Goal: Task Accomplishment & Management: Complete application form

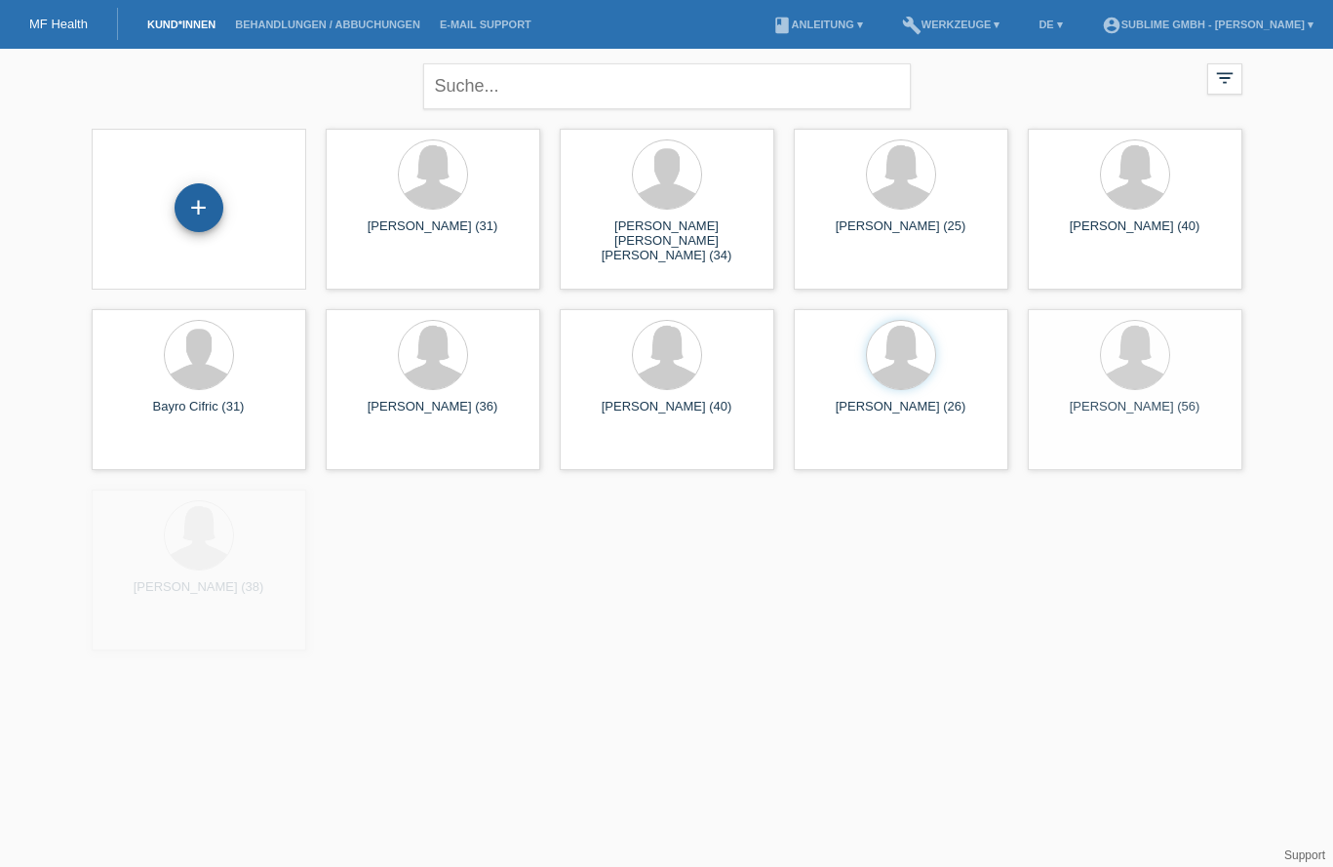
click at [203, 208] on div "+" at bounding box center [199, 207] width 49 height 49
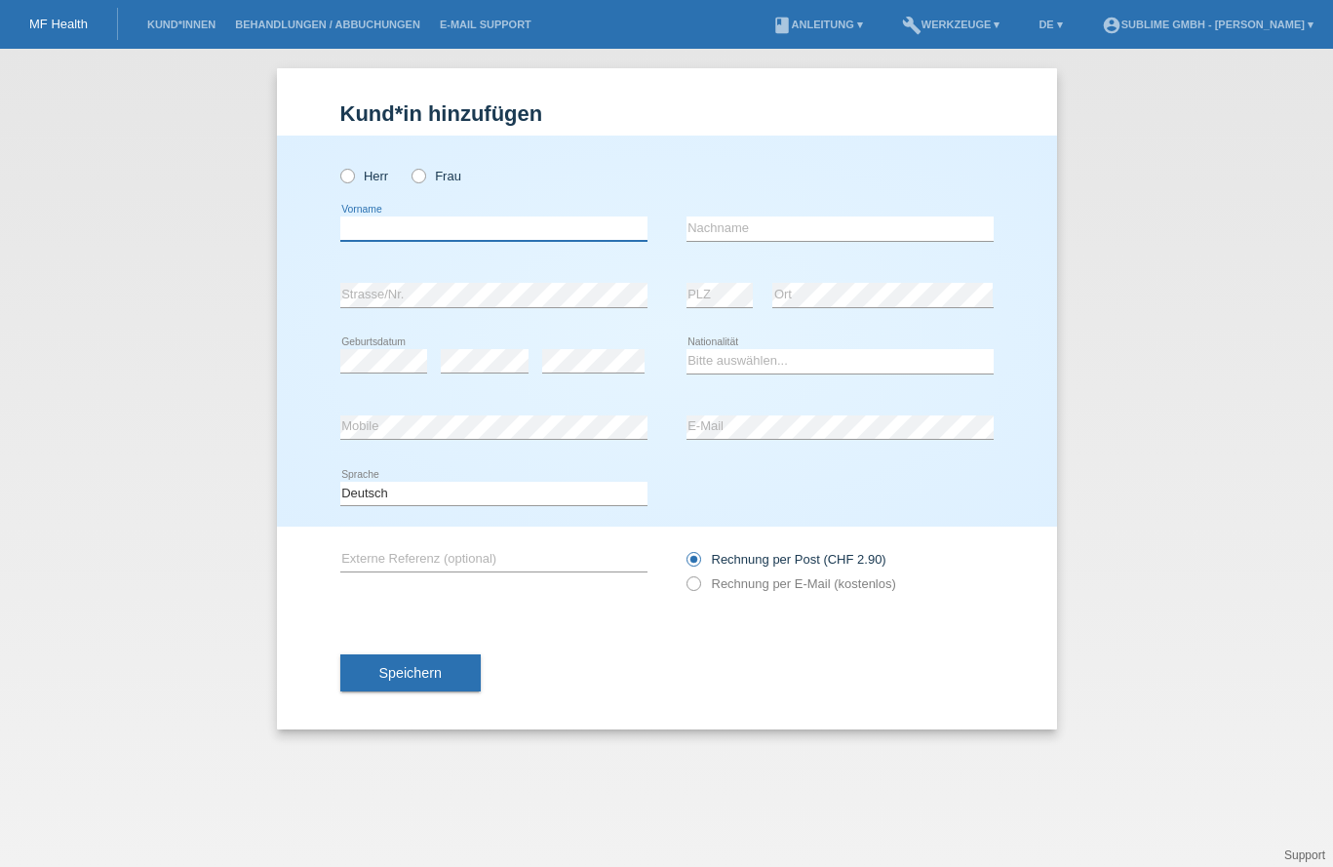
click at [471, 218] on input "text" at bounding box center [493, 228] width 307 height 24
type input "Anai"
click at [875, 228] on input "text" at bounding box center [839, 228] width 307 height 24
drag, startPoint x: 697, startPoint y: 228, endPoint x: 723, endPoint y: 224, distance: 26.6
click at [701, 228] on input "marbach" at bounding box center [839, 228] width 307 height 24
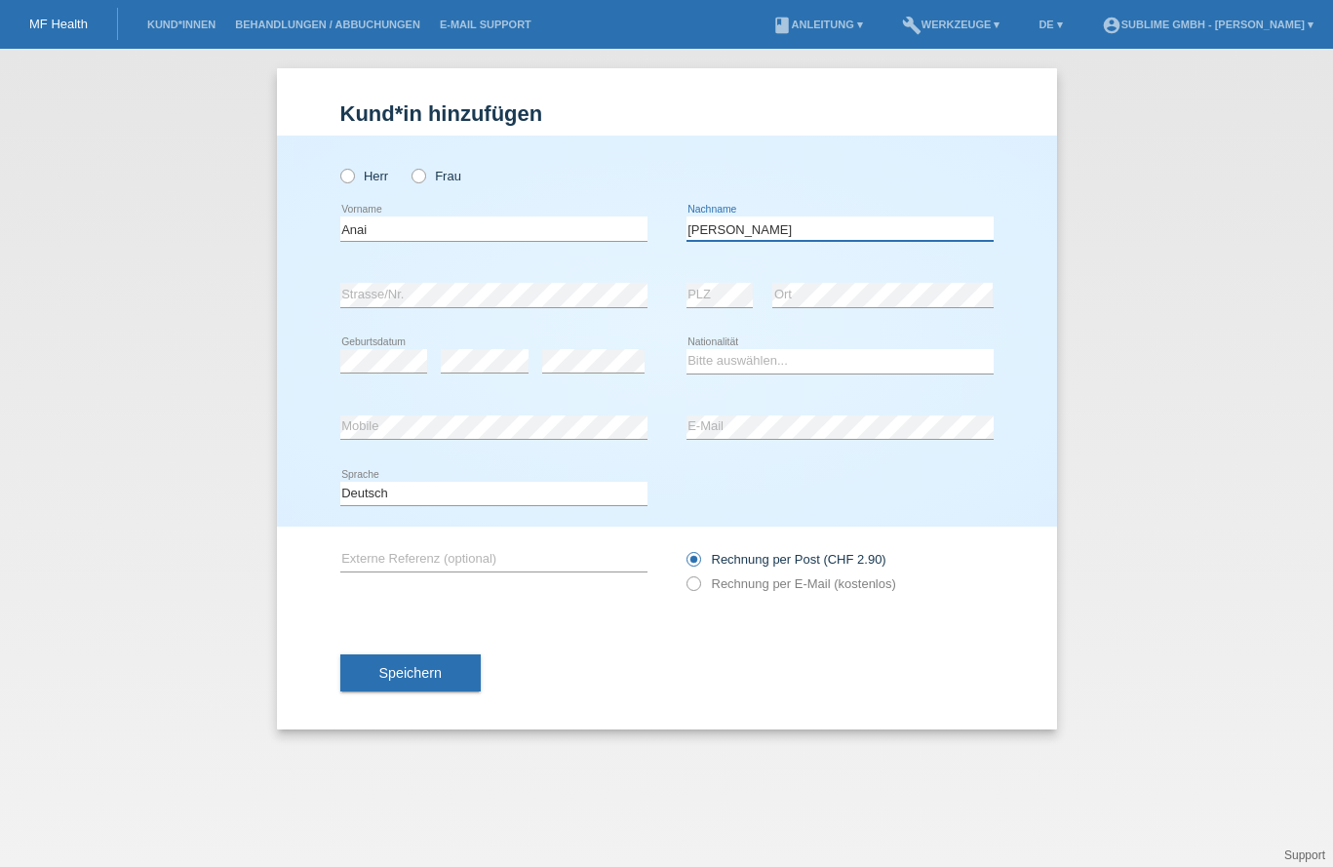
type input "Marbach"
click at [460, 177] on label "Frau" at bounding box center [436, 176] width 50 height 15
click at [424, 177] on input "Frau" at bounding box center [417, 175] width 13 height 13
radio input "true"
click at [615, 295] on div "error Strasse/Nr. error PLZ error Ort" at bounding box center [666, 295] width 653 height 66
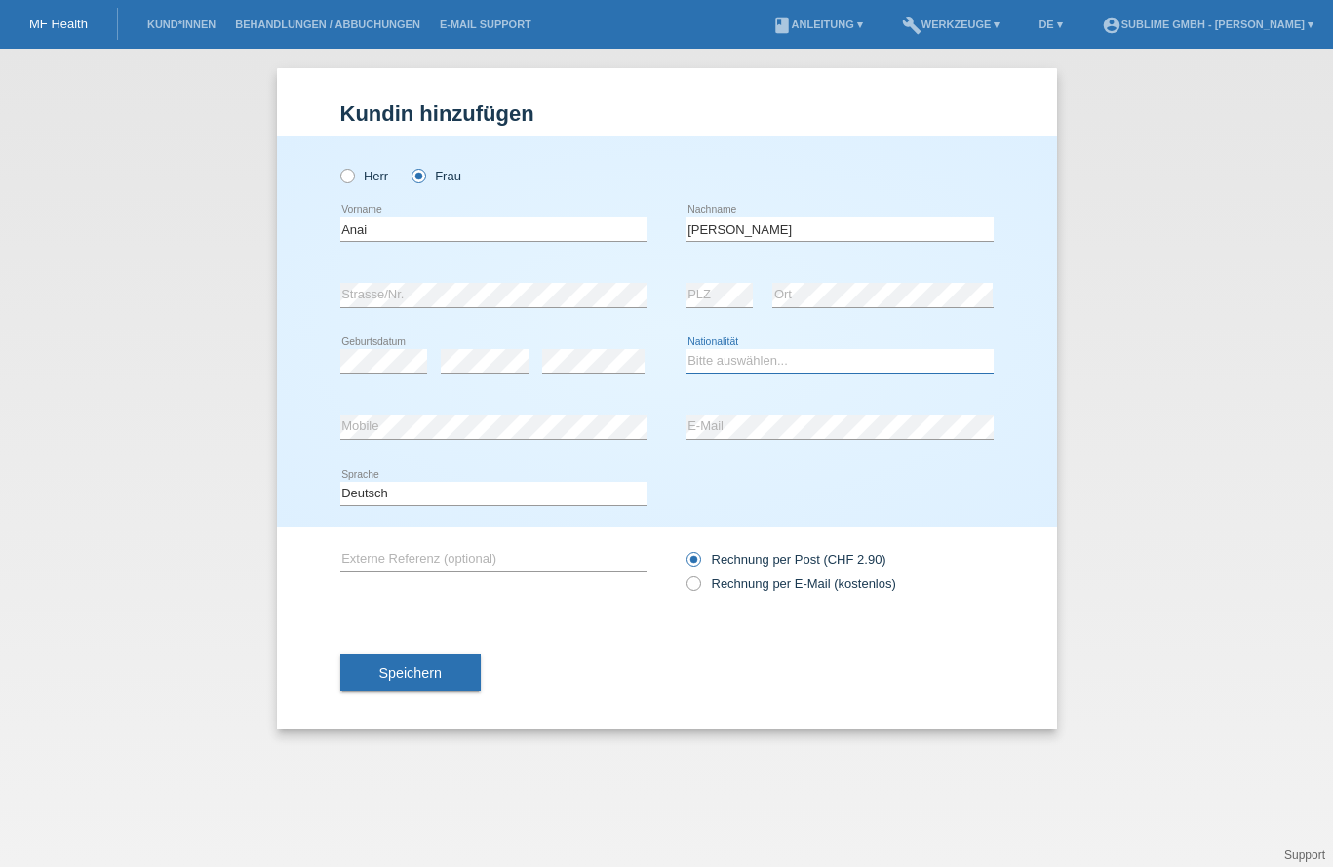
click at [729, 368] on select "Bitte auswählen... Schweiz Deutschland Liechtenstein Österreich ------------ Af…" at bounding box center [839, 360] width 307 height 23
select select "MX"
click at [686, 349] on select "Bitte auswählen... Schweiz Deutschland Liechtenstein Österreich ------------ Af…" at bounding box center [839, 360] width 307 height 23
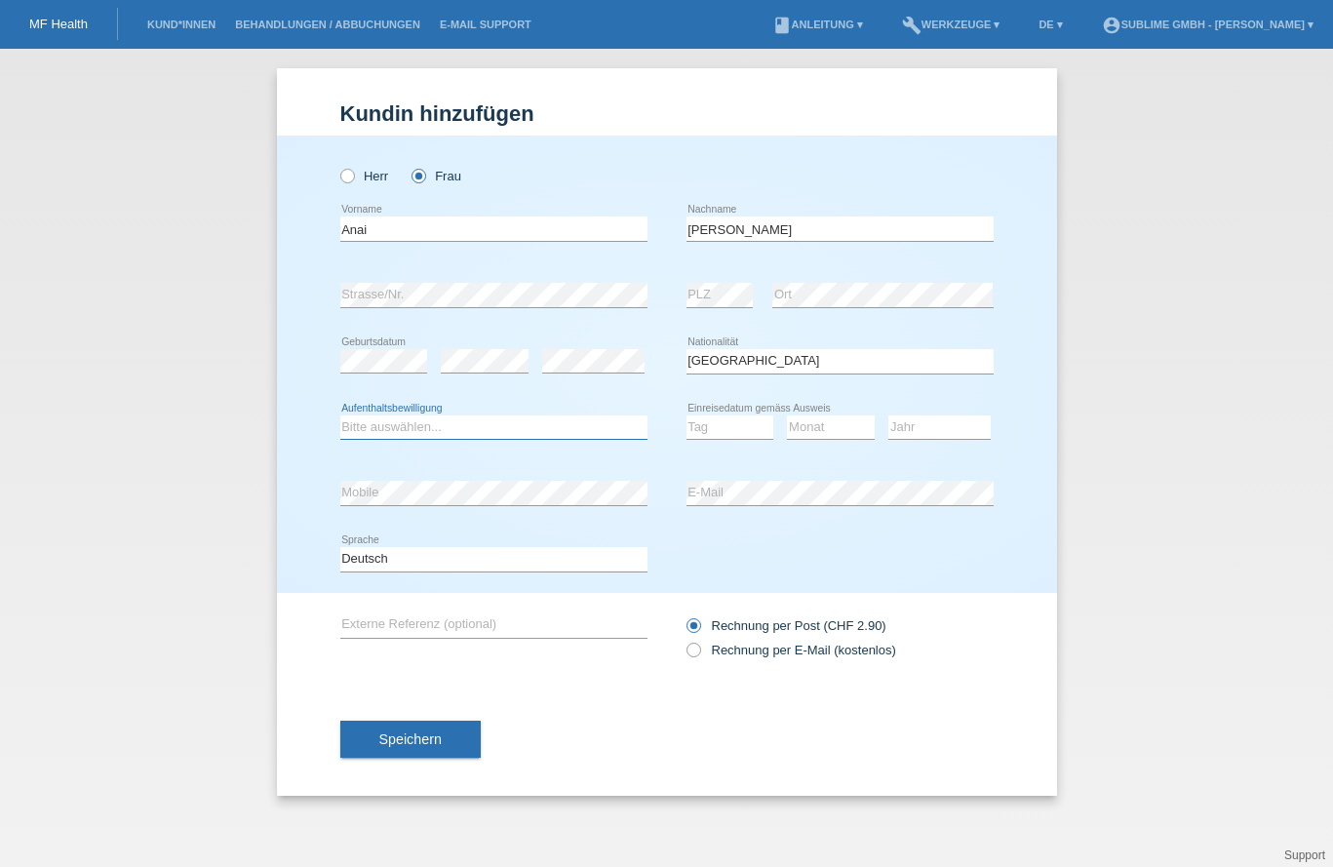
click at [509, 416] on select "Bitte auswählen... C B B - Flüchtlingsstatus Andere" at bounding box center [493, 426] width 307 height 23
select select "C"
click at [340, 415] on select "Bitte auswählen... C B B - Flüchtlingsstatus Andere" at bounding box center [493, 426] width 307 height 23
click at [719, 430] on select "Tag 01 02 03 04 05 06 07 08 09 10 11" at bounding box center [730, 426] width 88 height 23
click at [882, 402] on div "Tag 01 02 03 04 05 06 07 08 09 10 11 12 13 14 15 16 17 18 19 20 21 22 23 24 25 …" at bounding box center [839, 428] width 307 height 66
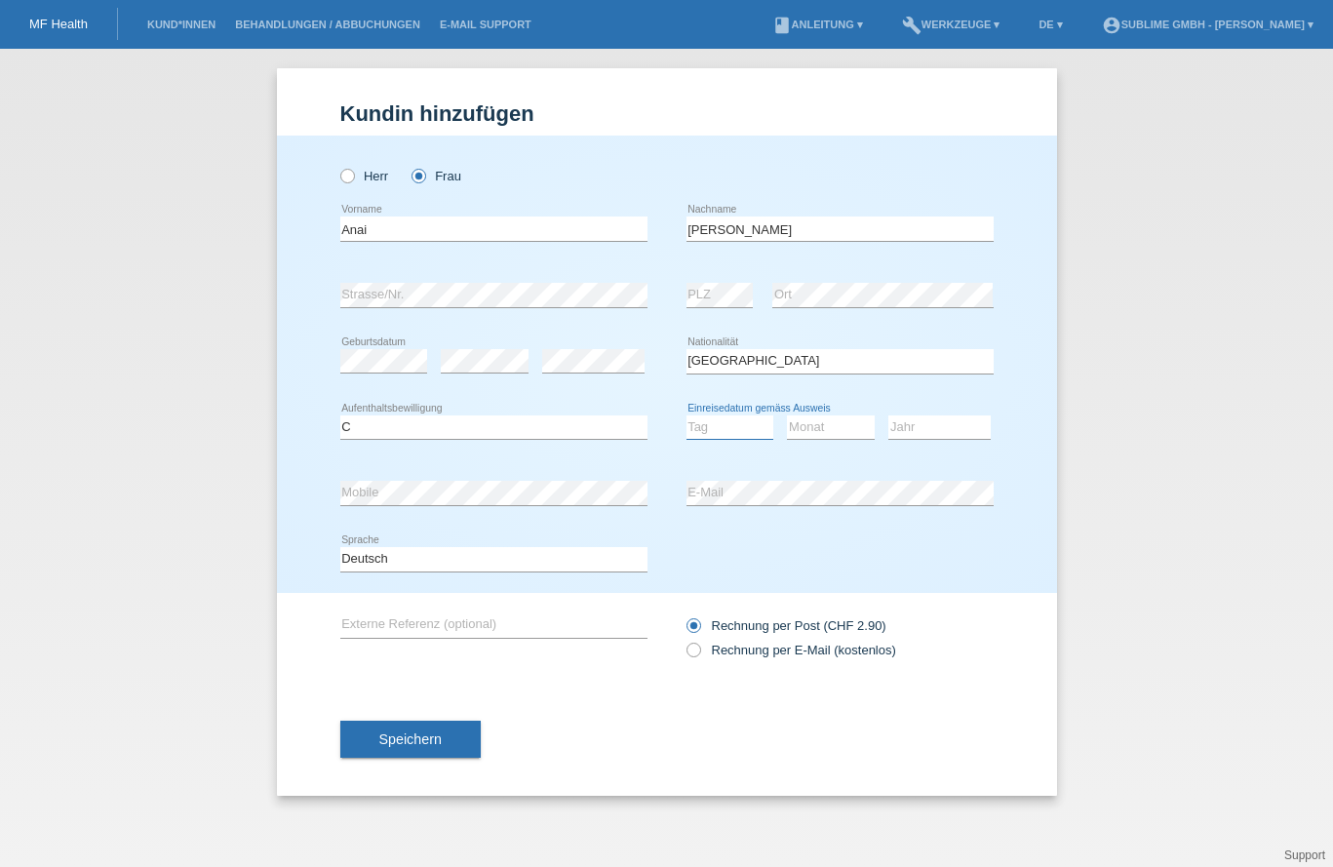
click at [735, 423] on select "Tag 01 02 03 04 05 06 07 08 09 10 11" at bounding box center [730, 426] width 88 height 23
click at [883, 395] on div "Tag 01 02 03 04 05 06 07 08 09 10 11 12 13 14 15 16 17 18 19 20 21 22 23 24 25 …" at bounding box center [839, 428] width 307 height 66
click at [754, 428] on select "Tag 01 02 03 04 05 06 07 08 09 10 11" at bounding box center [730, 426] width 88 height 23
select select "10"
click at [686, 415] on select "Tag 01 02 03 04 05 06 07 08 09 10 11" at bounding box center [730, 426] width 88 height 23
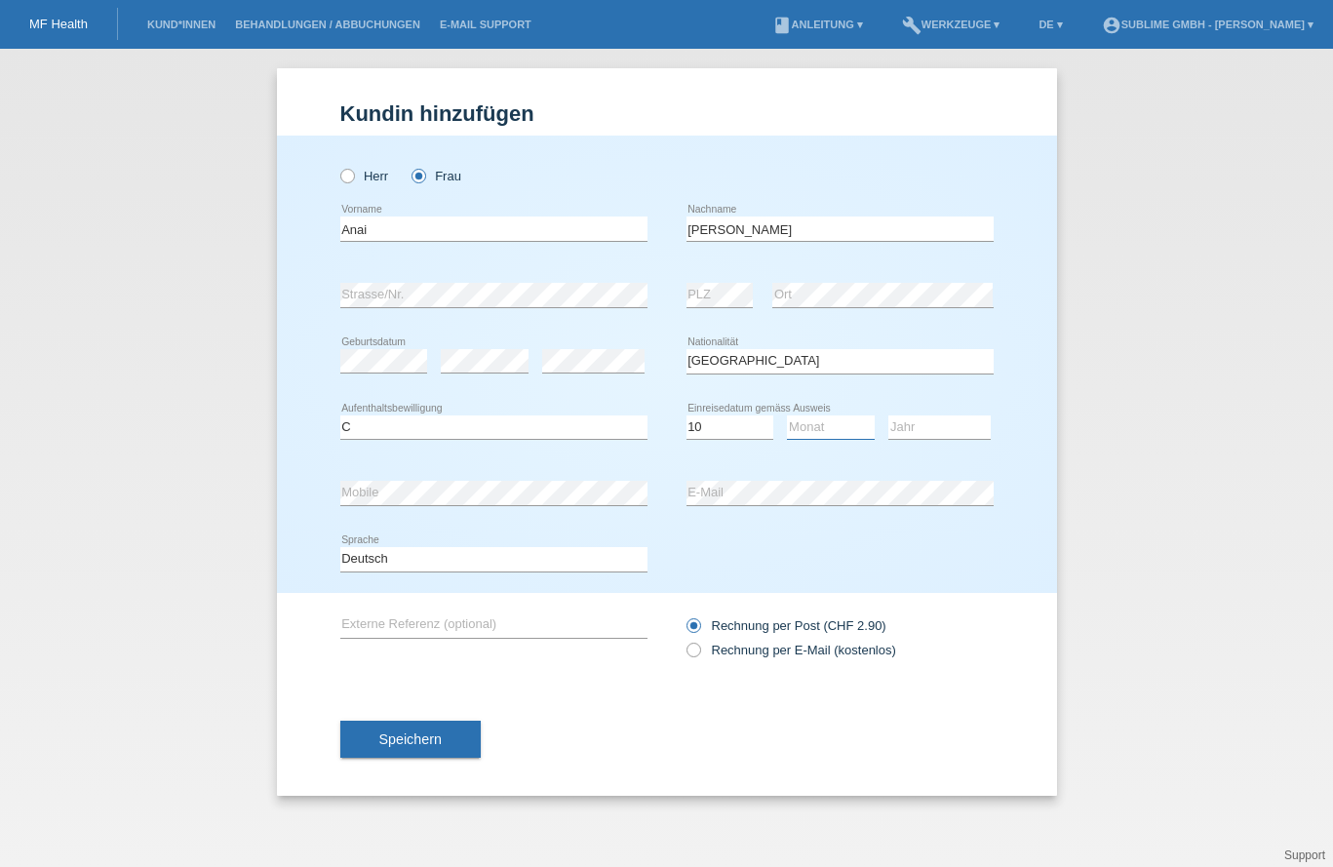
click at [854, 426] on select "Monat 01 02 03 04 05 06 07 08 09 10 11" at bounding box center [831, 426] width 88 height 23
select select "01"
click at [787, 415] on select "Monat 01 02 03 04 05 06 07 08 09 10 11" at bounding box center [831, 426] width 88 height 23
click at [923, 430] on select "Jahr 2025 2024 2023 2022 2021 2020 2019 2018 2017 2016 2015 2014 2013 2012 2011…" at bounding box center [939, 426] width 102 height 23
click at [748, 420] on select "Tag 01 02 03 04 05 06 07 08 09 10 11" at bounding box center [730, 426] width 88 height 23
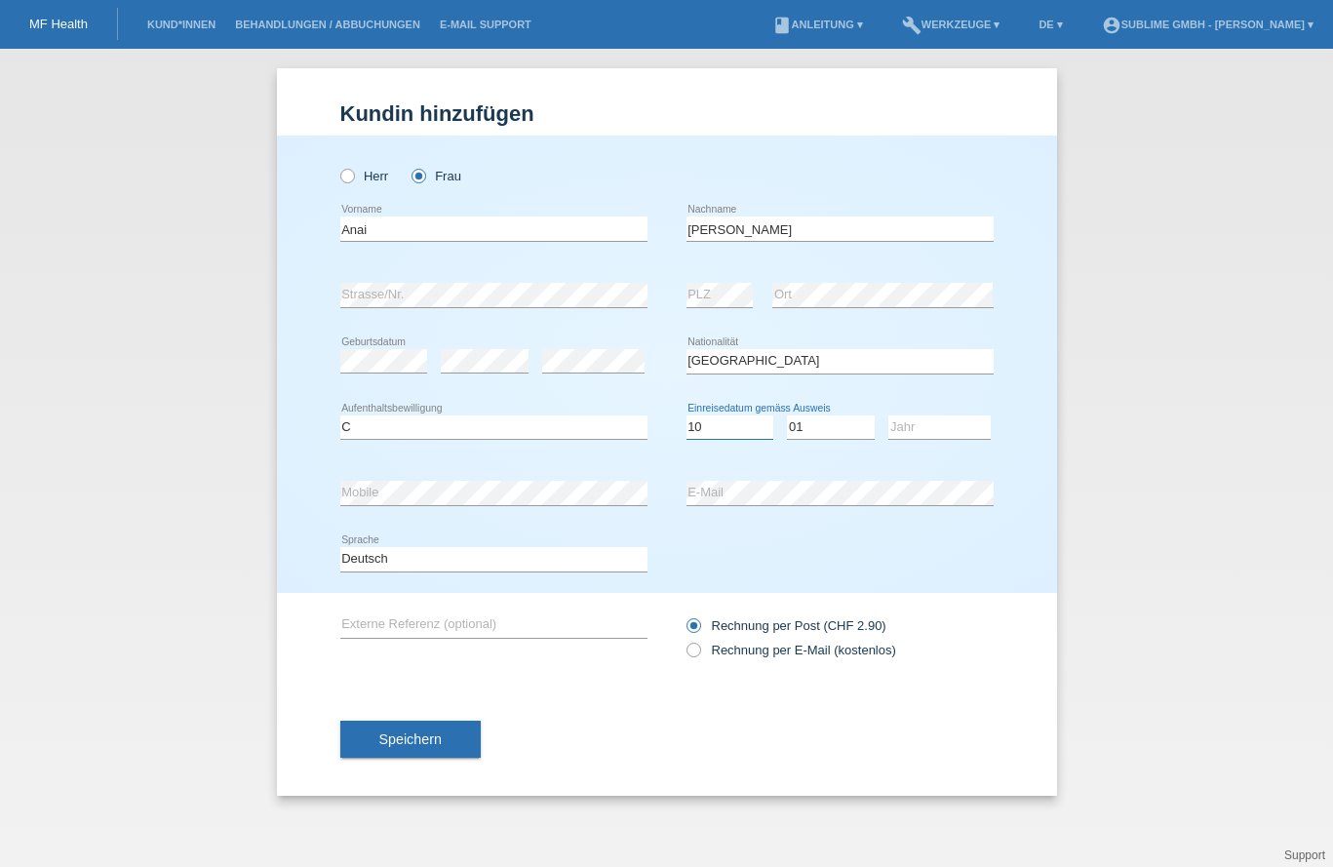
select select "30"
click at [686, 415] on select "Tag 01 02 03 04 05 06 07 08 09 10 11" at bounding box center [730, 426] width 88 height 23
click at [926, 426] on select "Jahr 2025 2024 2023 2022 2021 2020 2019 2018 2017 2016 2015 2014 2013 2012 2011…" at bounding box center [939, 426] width 102 height 23
select select "2010"
click at [888, 415] on select "Jahr 2025 2024 2023 2022 2021 2020 2019 2018 2017 2016 2015 2014 2013 2012 2011…" at bounding box center [939, 426] width 102 height 23
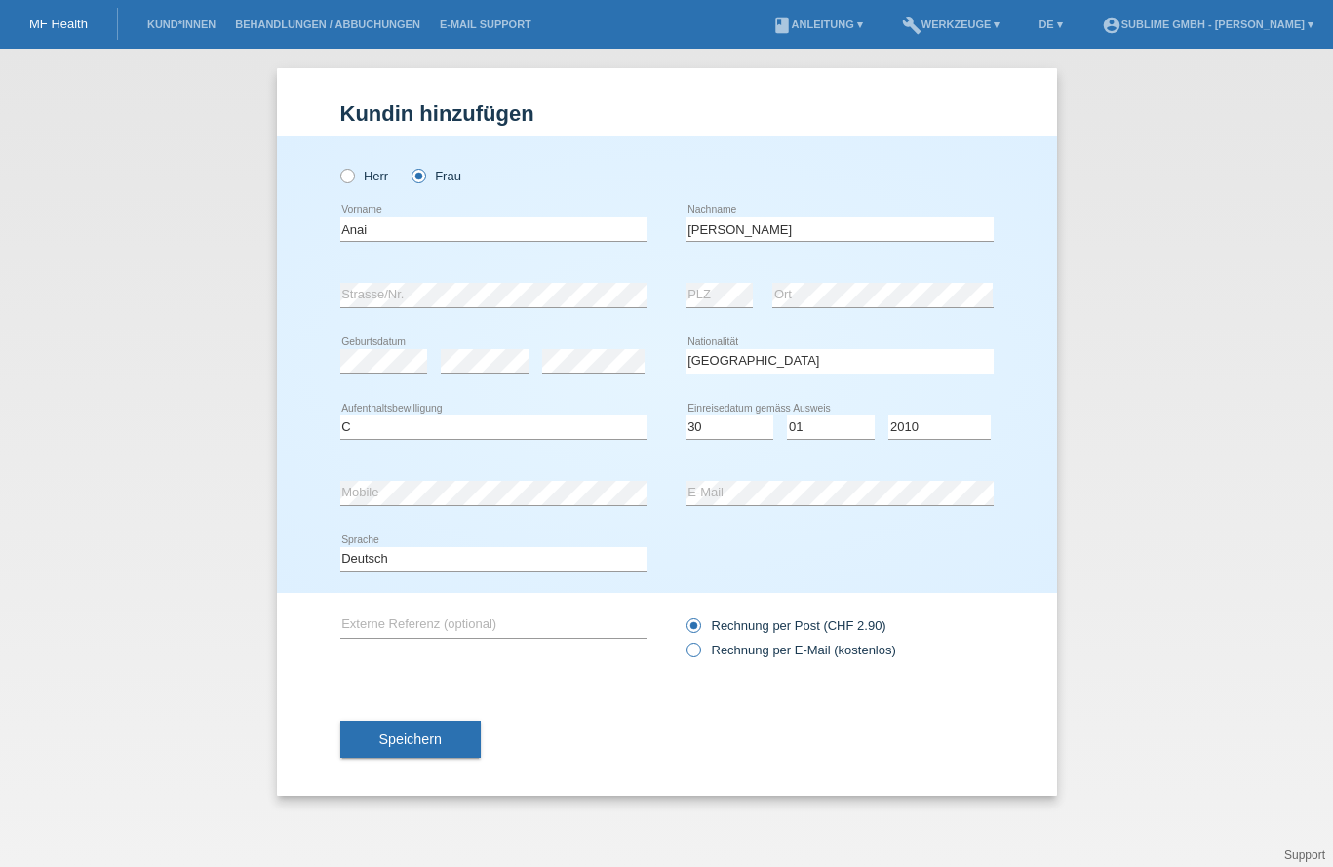
click at [771, 647] on label "Rechnung per E-Mail (kostenlos)" at bounding box center [791, 649] width 210 height 15
click at [699, 647] on input "Rechnung per E-Mail (kostenlos)" at bounding box center [692, 654] width 13 height 24
radio input "true"
click at [443, 730] on button "Speichern" at bounding box center [410, 738] width 140 height 37
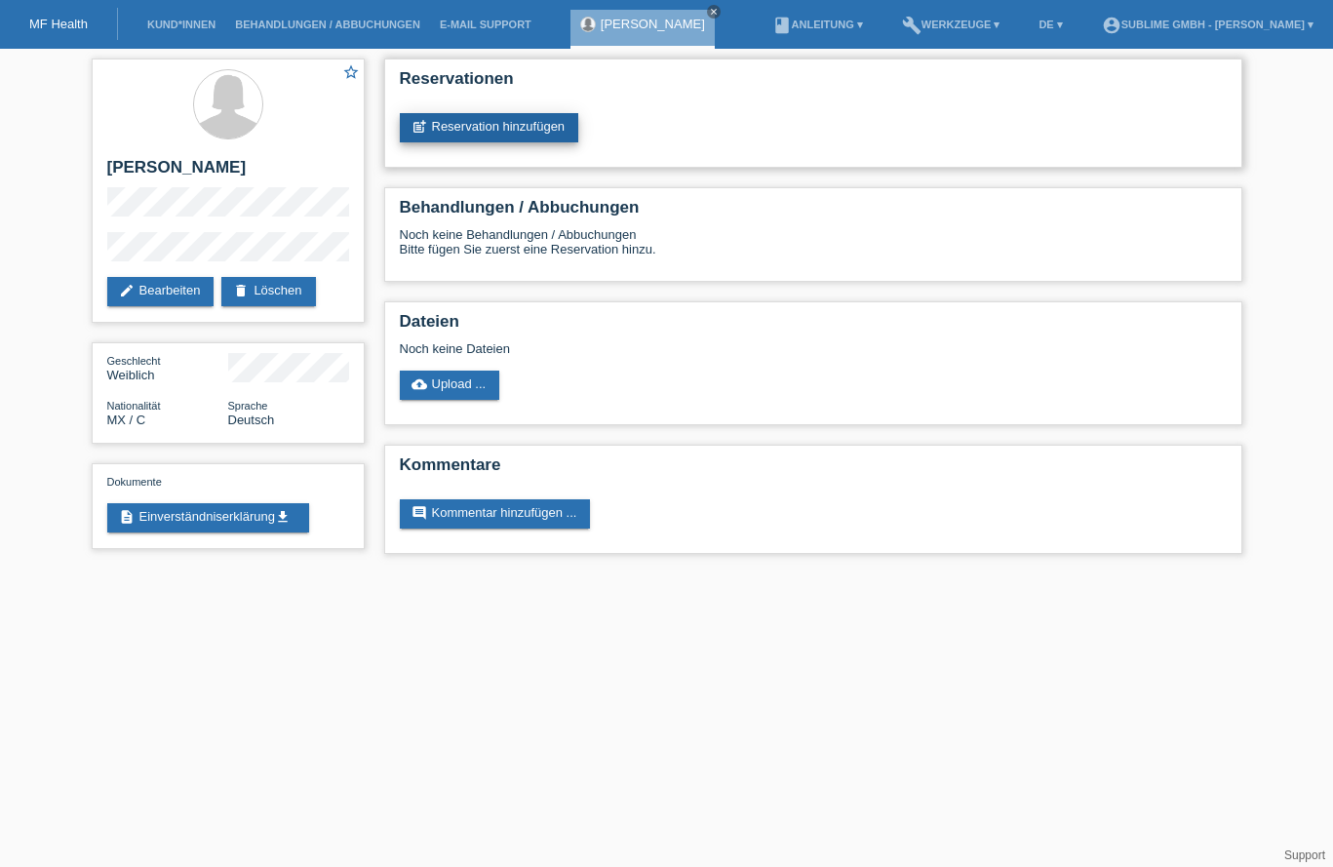
click at [497, 113] on link "post_add Reservation hinzufügen" at bounding box center [489, 127] width 179 height 29
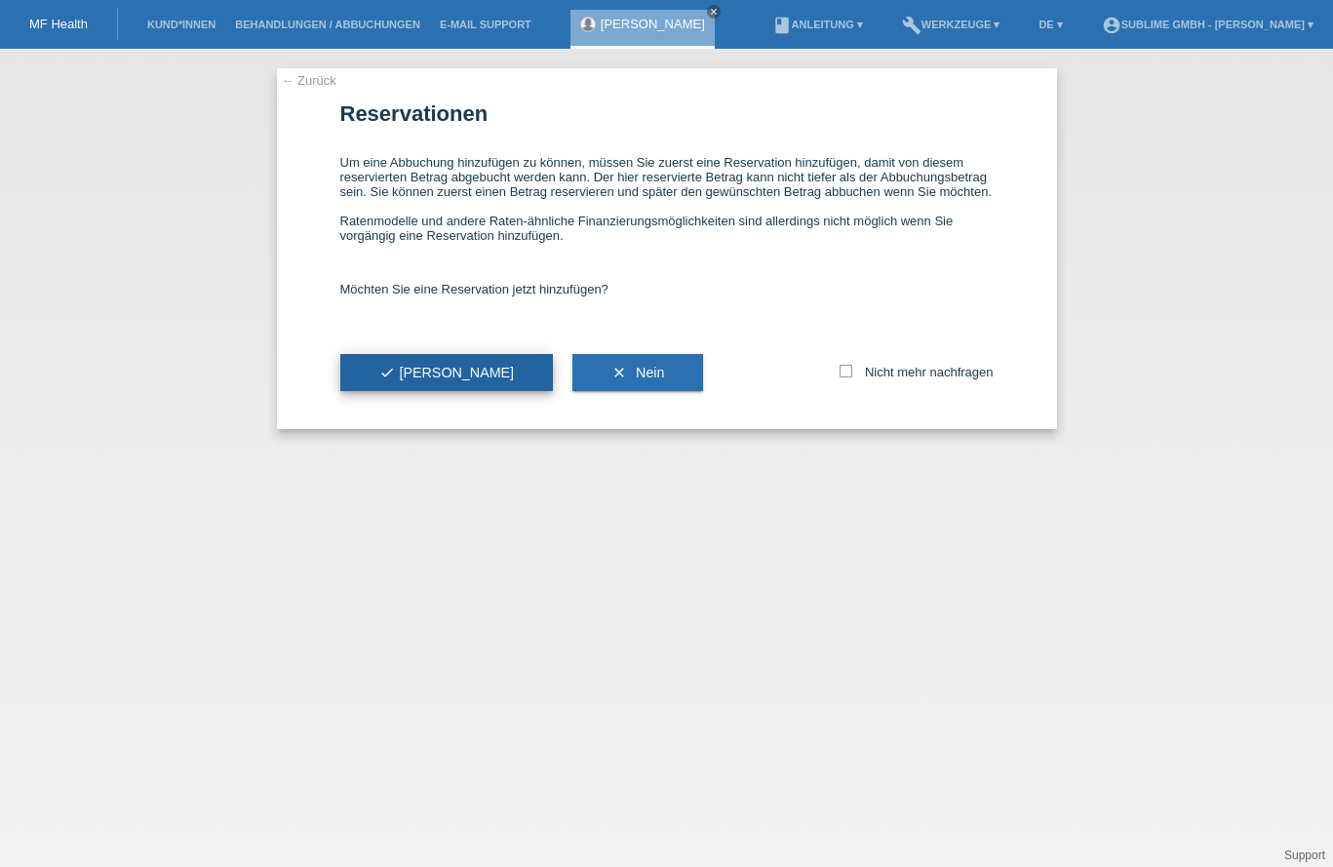
click at [440, 373] on button "check Ja" at bounding box center [447, 372] width 214 height 37
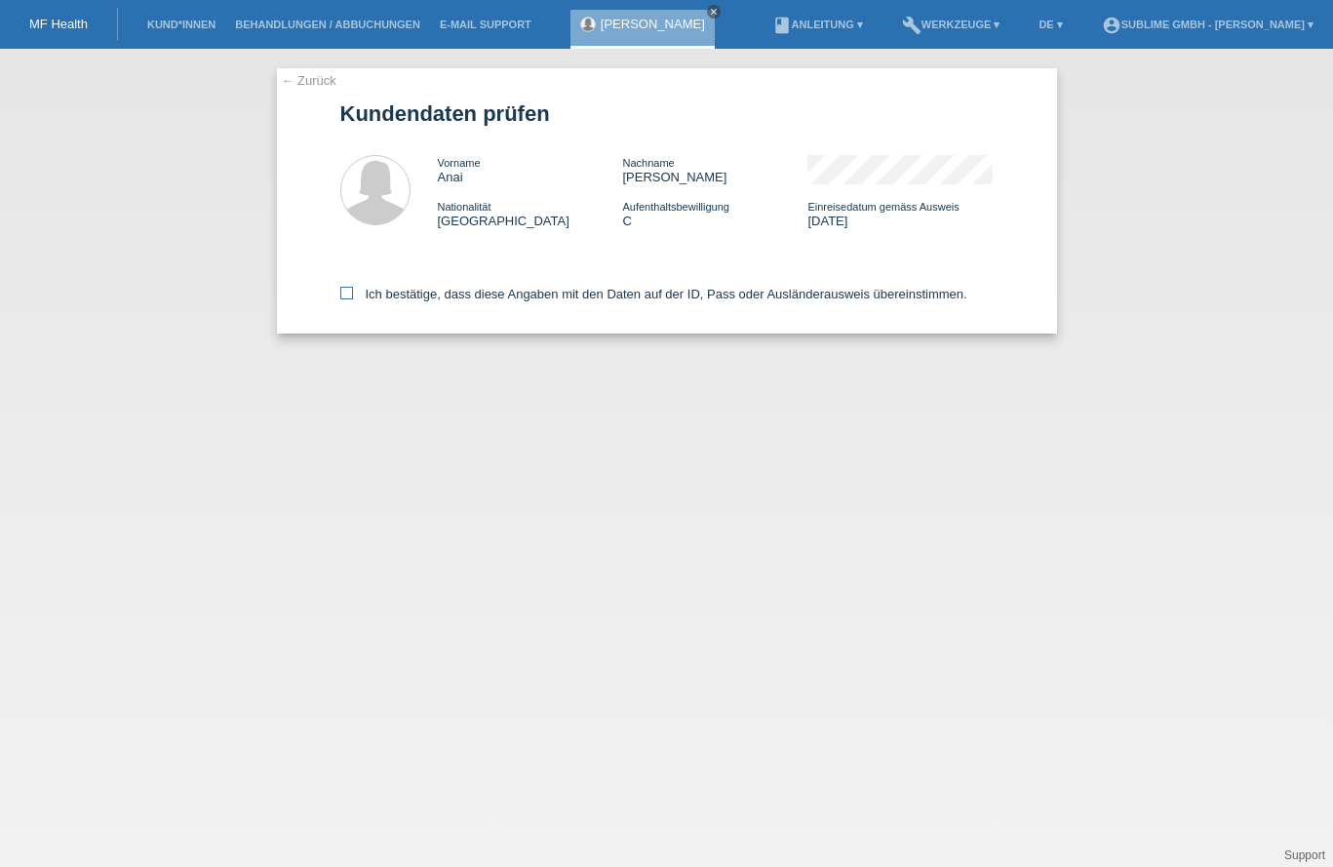
click at [525, 292] on label "Ich bestätige, dass diese Angaben mit den Daten auf der ID, Pass oder Ausländer…" at bounding box center [653, 294] width 627 height 15
click at [353, 292] on input "Ich bestätige, dass diese Angaben mit den Daten auf der ID, Pass oder Ausländer…" at bounding box center [346, 293] width 13 height 13
checkbox input "true"
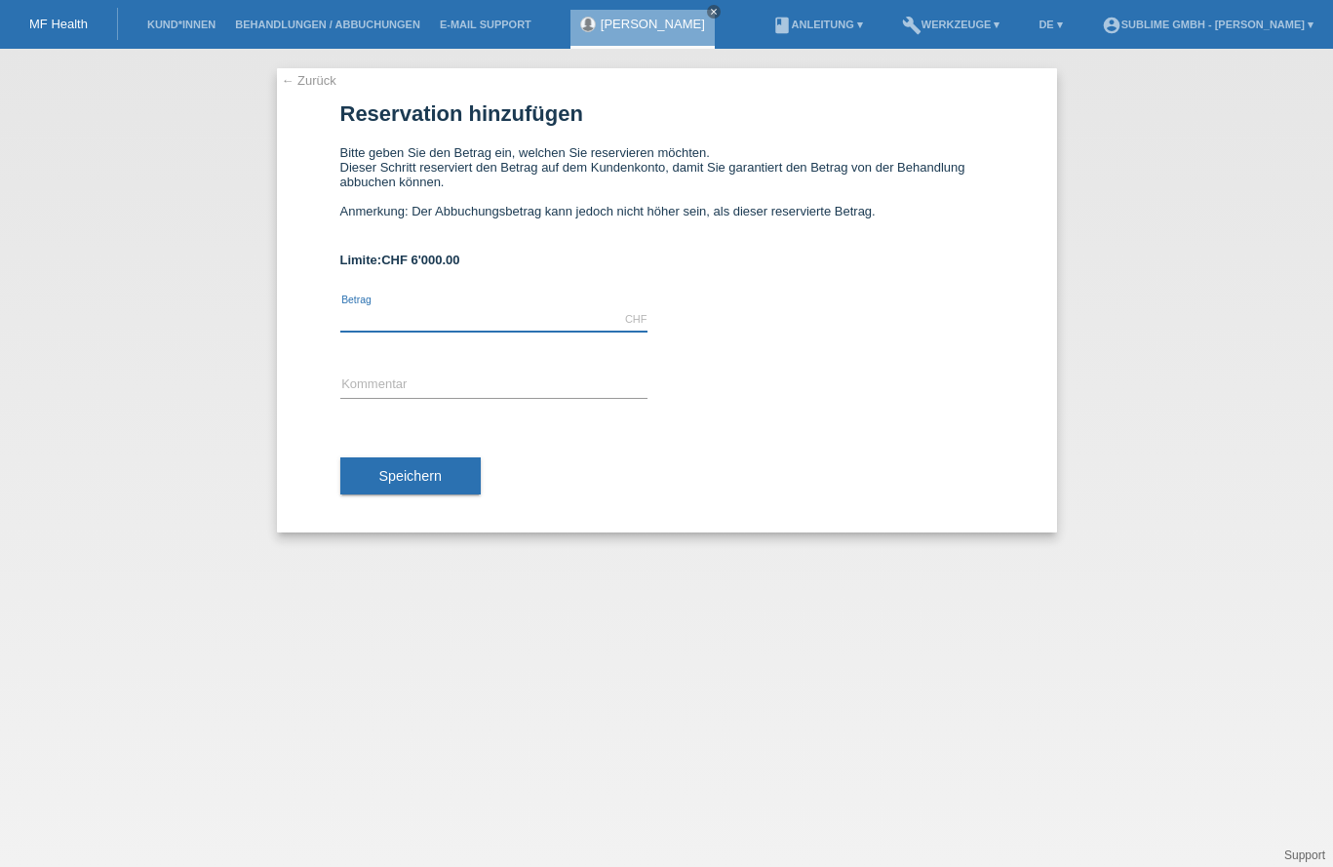
click at [450, 311] on input "text" at bounding box center [493, 319] width 307 height 24
type input "6000.00"
click at [527, 389] on input "text" at bounding box center [493, 385] width 307 height 24
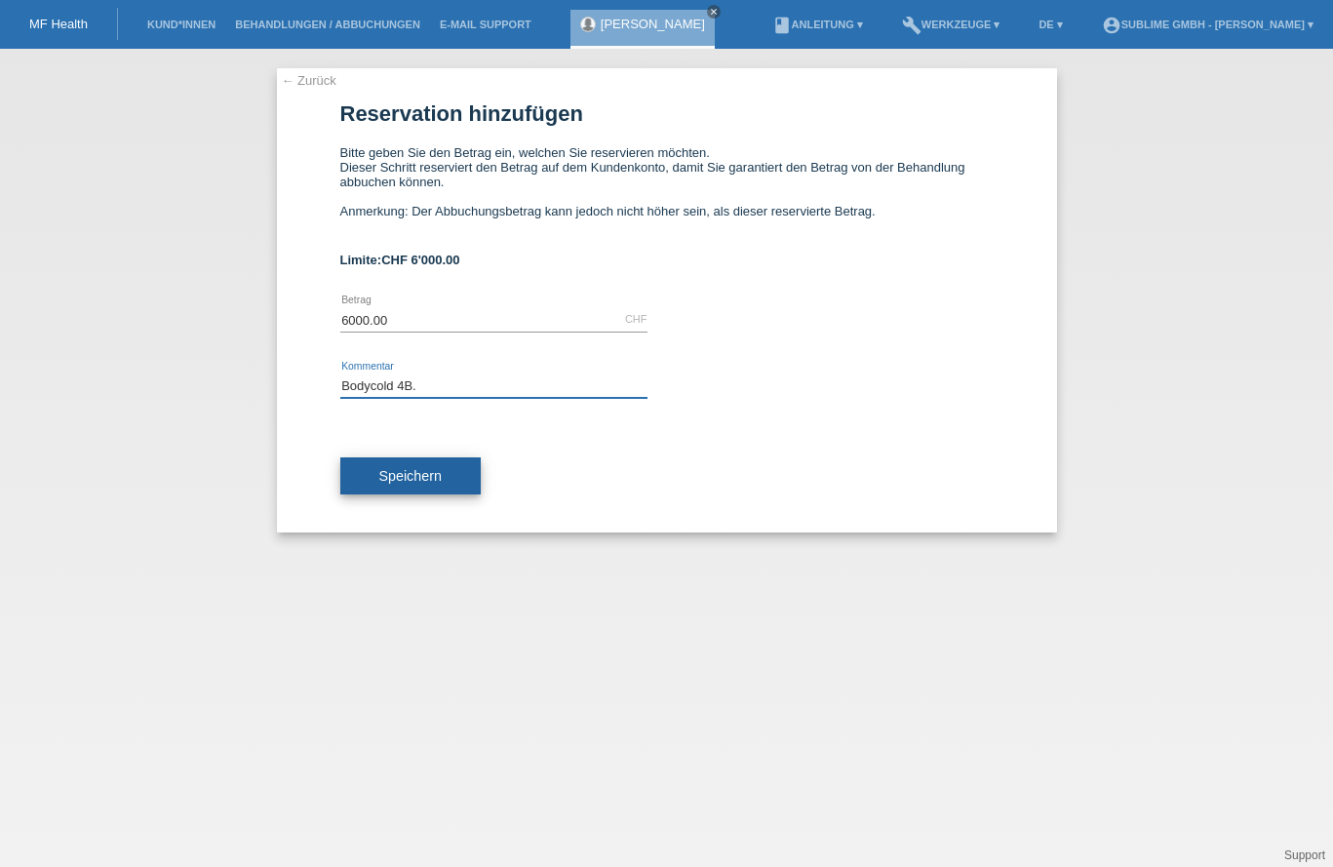
type input "Bodycold 4B."
click at [422, 480] on span "Speichern" at bounding box center [410, 476] width 62 height 16
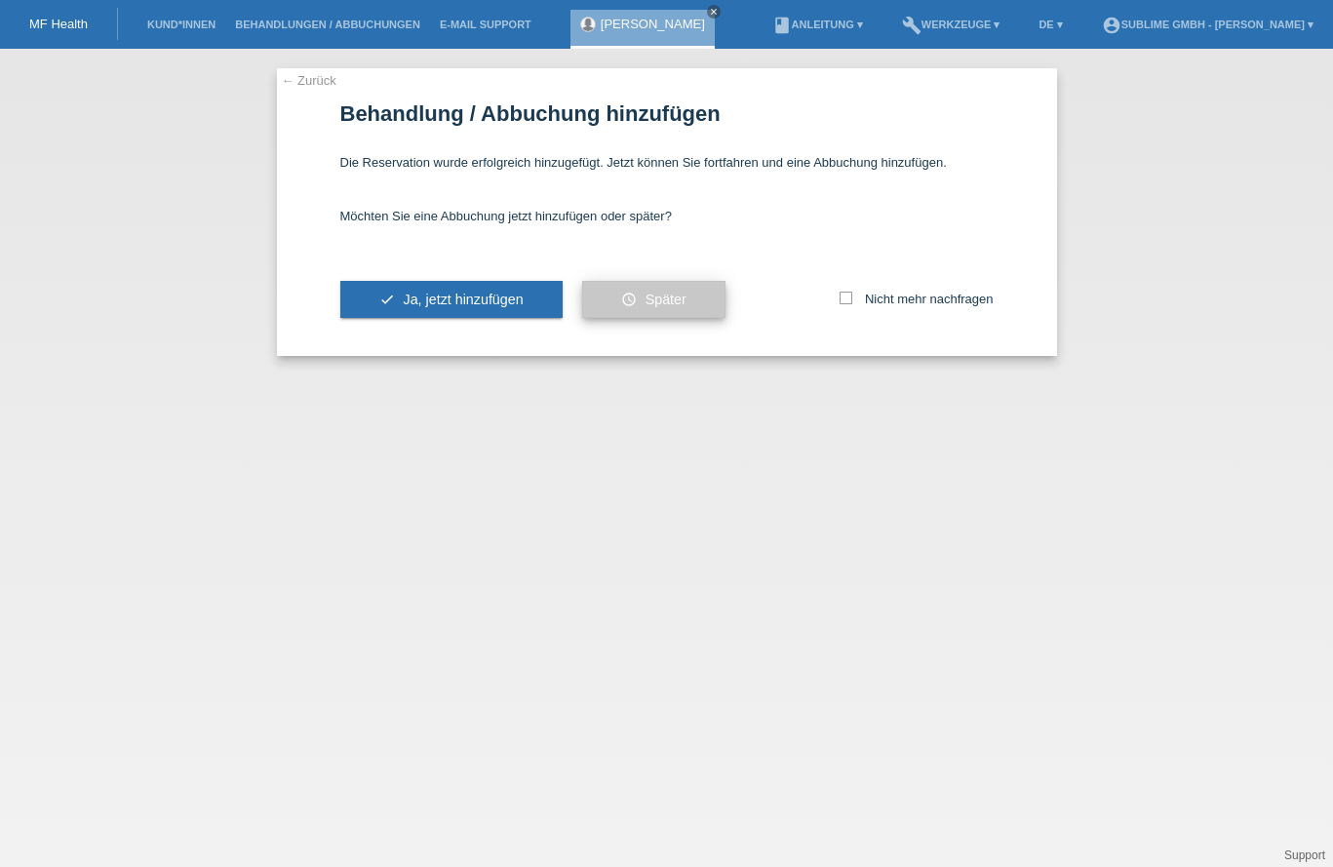
click at [682, 305] on span "Später" at bounding box center [665, 300] width 41 height 16
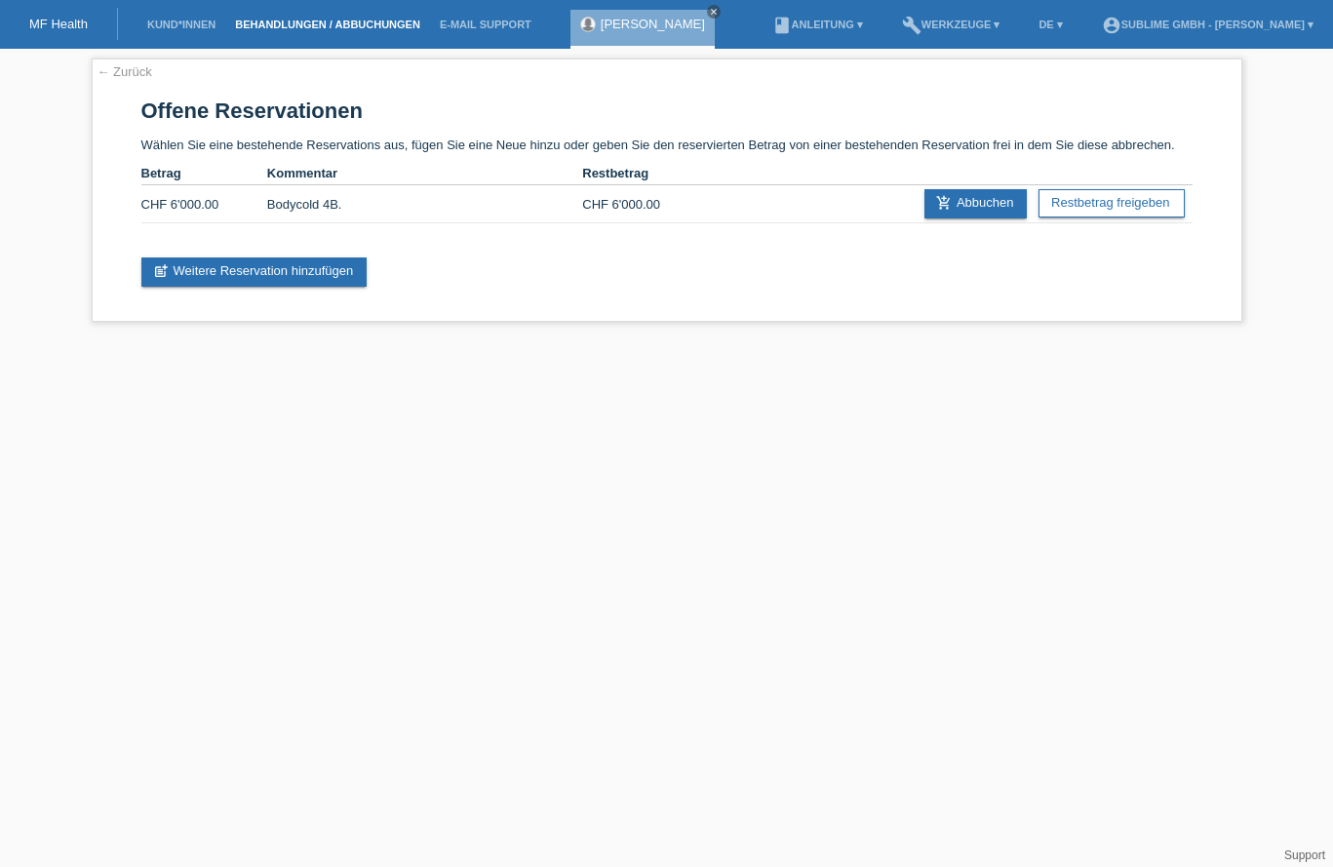
click at [323, 20] on link "Behandlungen / Abbuchungen" at bounding box center [327, 25] width 205 height 12
